Goal: Information Seeking & Learning: Learn about a topic

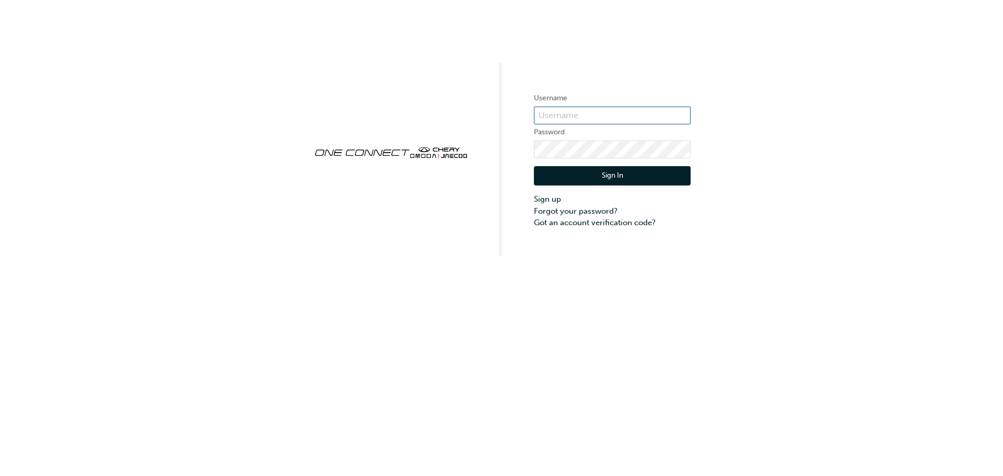
type input "CHAU1938"
click at [588, 180] on button "Sign In" at bounding box center [612, 176] width 157 height 20
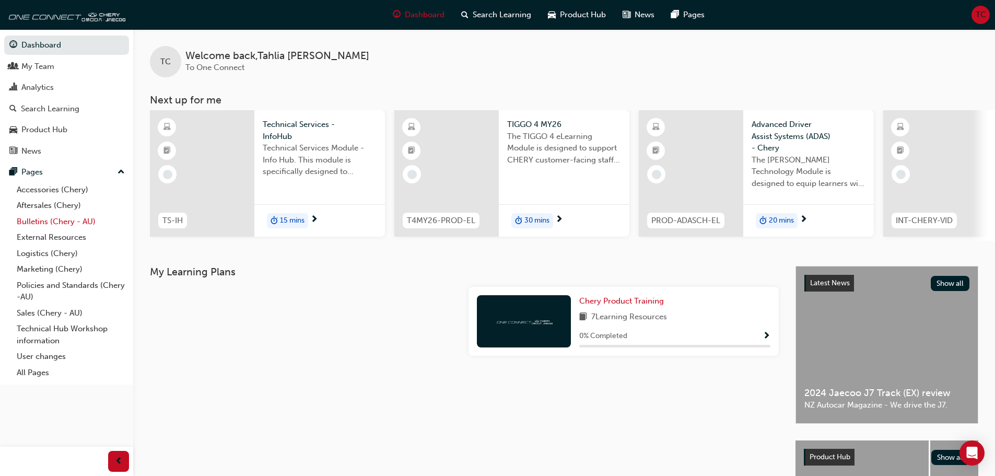
click at [60, 227] on link "Bulletins (Chery - AU)" at bounding box center [71, 222] width 116 height 16
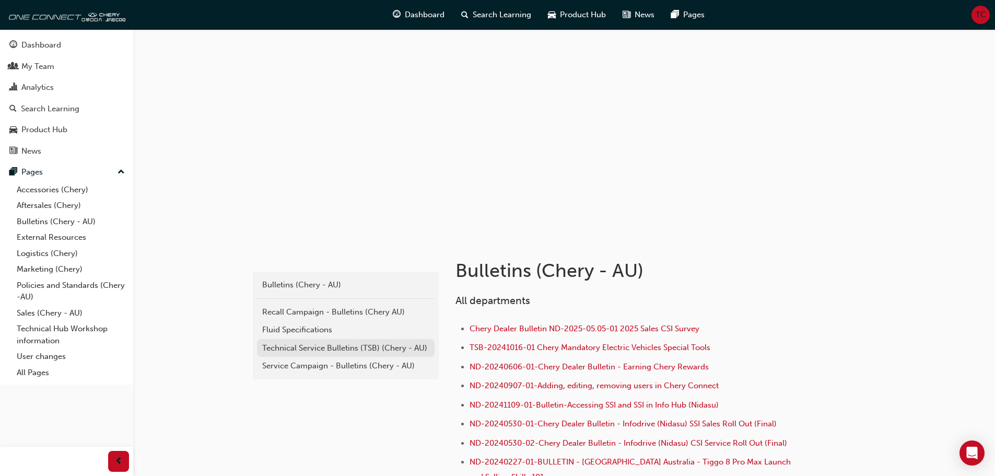
click at [285, 349] on div "Technical Service Bulletins (TSB) (Chery - AU)" at bounding box center [345, 348] width 167 height 12
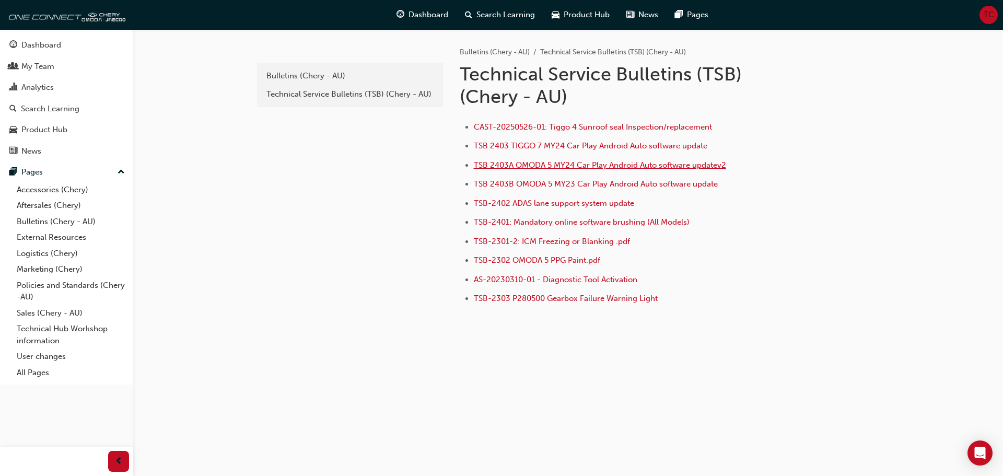
click at [564, 168] on span "TSB 2403A OMODA 5 MY24 Car Play Android Auto software updatev2" at bounding box center [600, 164] width 252 height 9
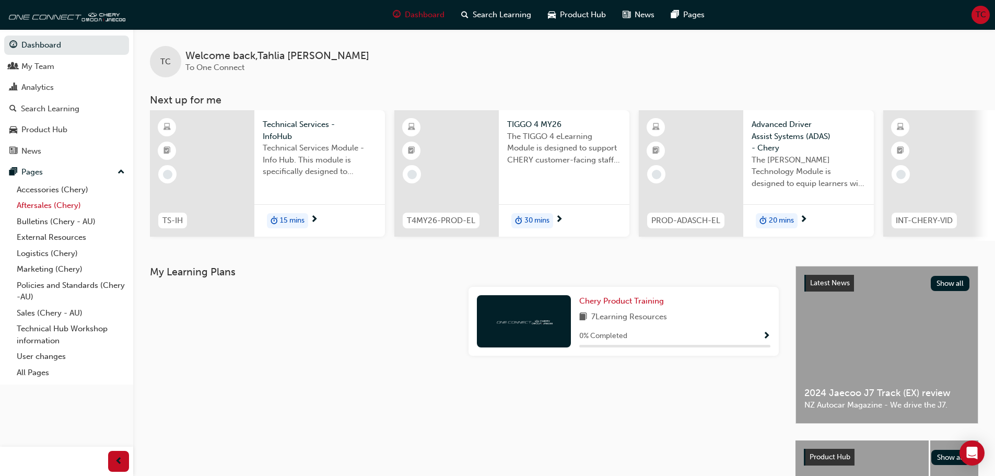
click at [43, 205] on link "Aftersales (Chery)" at bounding box center [71, 205] width 116 height 16
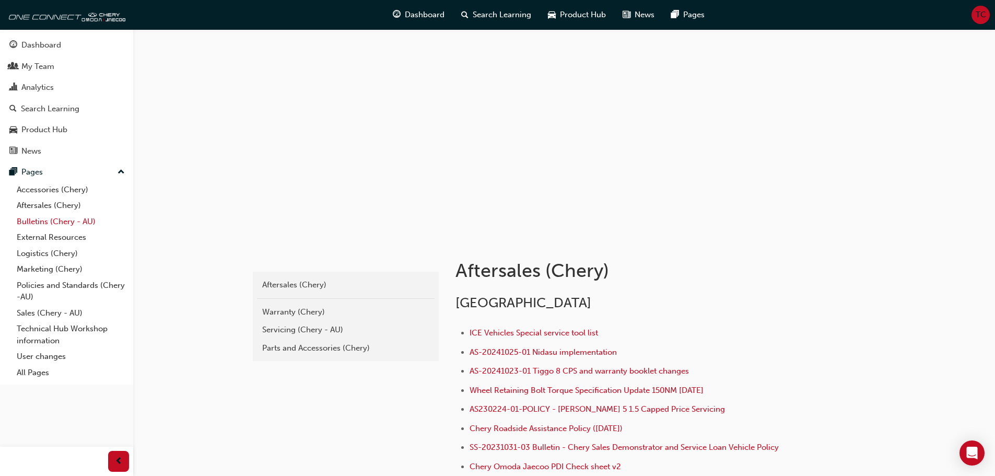
click at [41, 225] on link "Bulletins (Chery - AU)" at bounding box center [71, 222] width 116 height 16
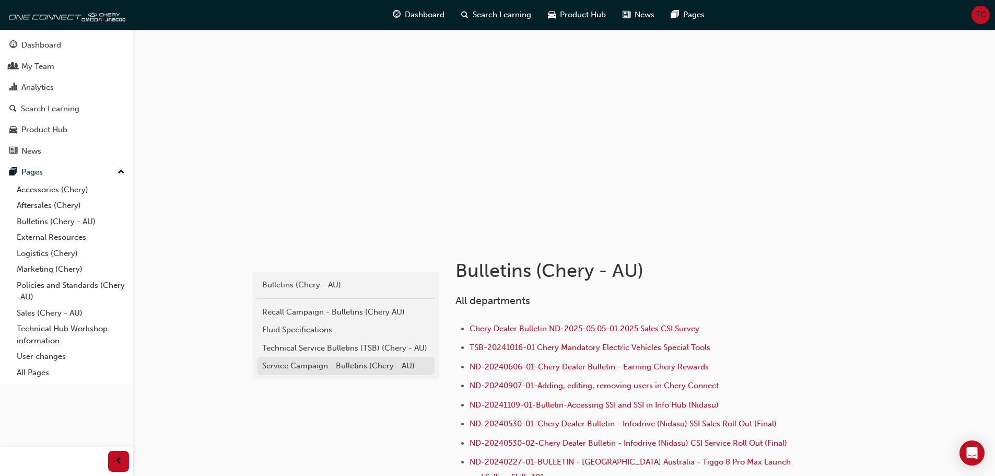
click at [326, 367] on div "Service Campaign - Bulletins (Chery - AU)" at bounding box center [345, 366] width 167 height 12
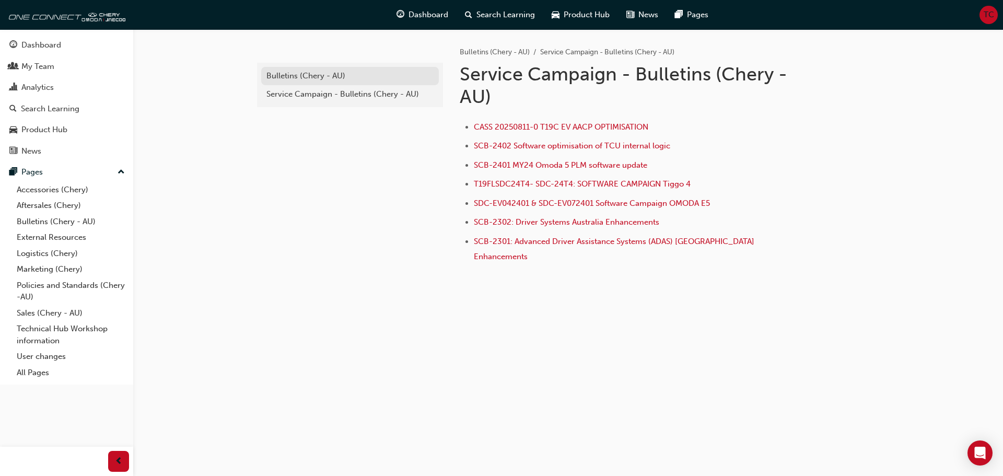
click at [311, 71] on div "Bulletins (Chery - AU)" at bounding box center [349, 76] width 167 height 12
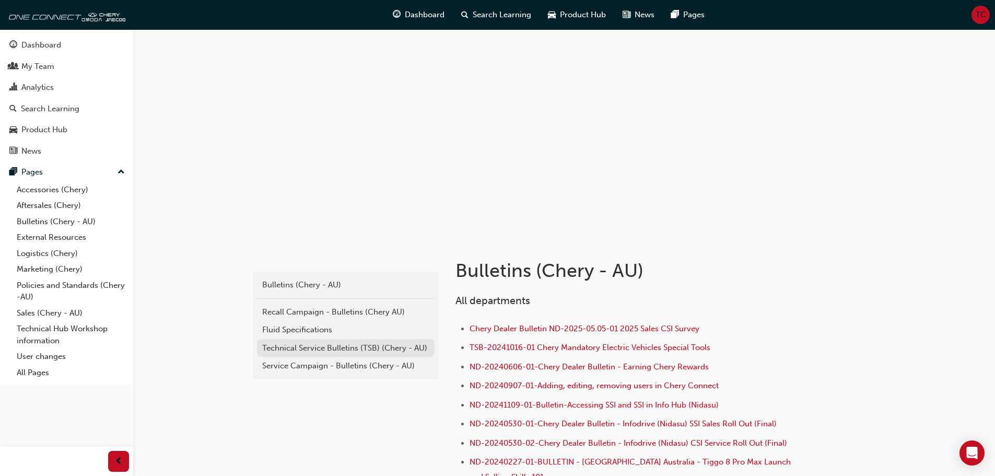
click at [324, 343] on div "Technical Service Bulletins (TSB) (Chery - AU)" at bounding box center [345, 348] width 167 height 12
